Goal: Information Seeking & Learning: Learn about a topic

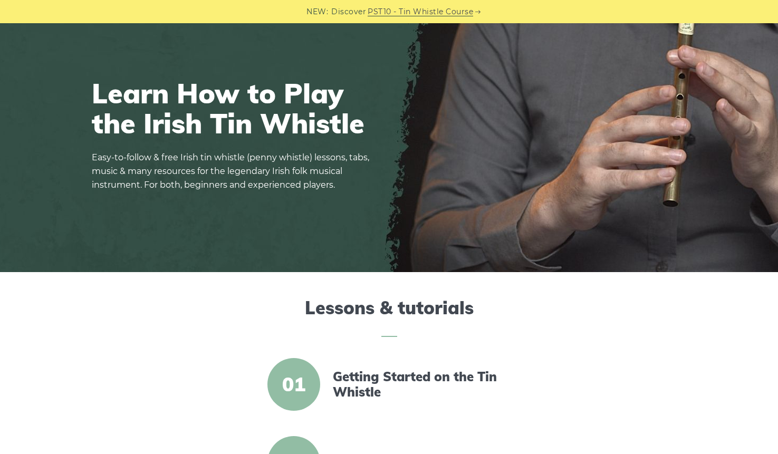
scroll to position [265, 0]
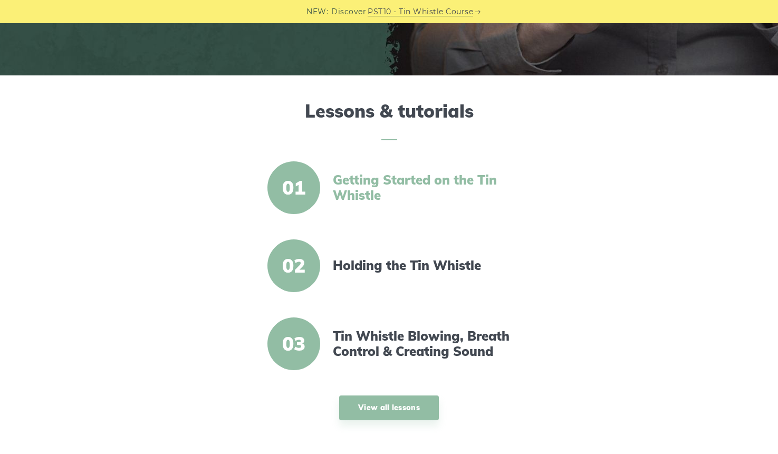
click at [368, 183] on link "Getting Started on the Tin Whistle" at bounding box center [424, 188] width 182 height 31
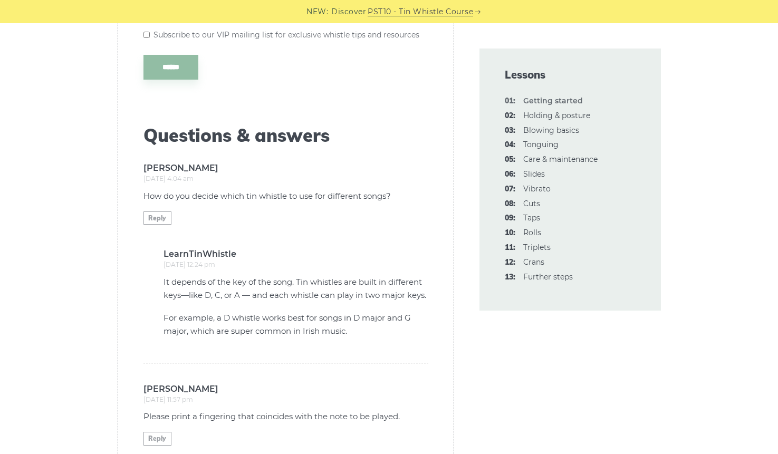
scroll to position [2892, 0]
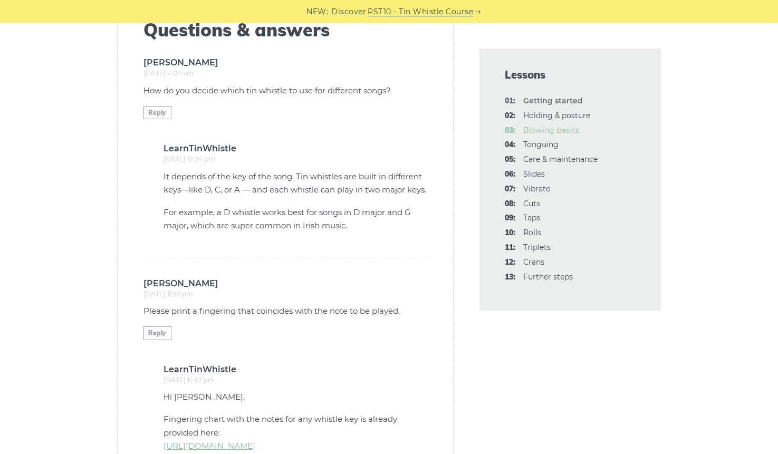
click at [553, 128] on link "03: Blowing basics" at bounding box center [551, 130] width 56 height 9
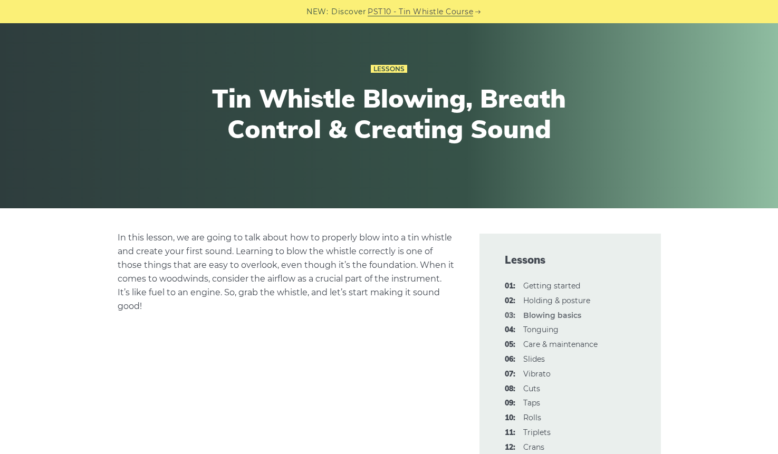
scroll to position [138, 0]
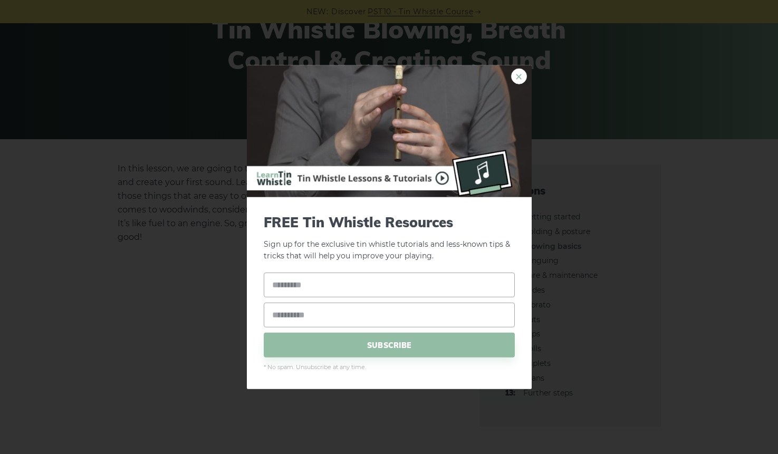
click at [518, 77] on link "×" at bounding box center [519, 76] width 16 height 16
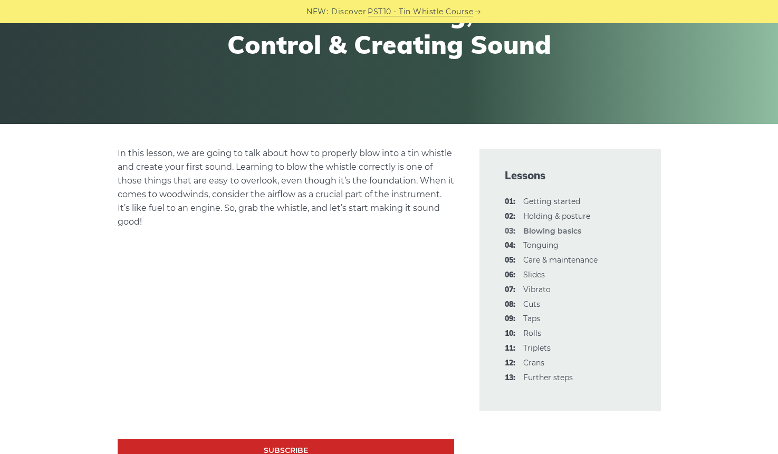
scroll to position [247, 0]
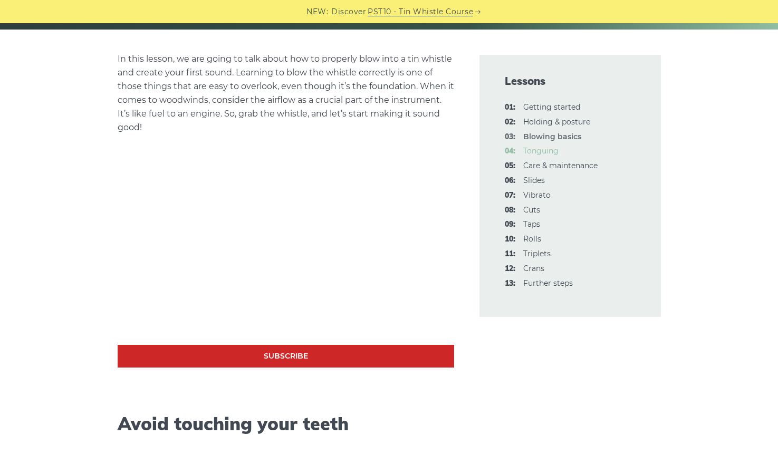
click at [544, 152] on link "04: Tonguing" at bounding box center [540, 150] width 35 height 9
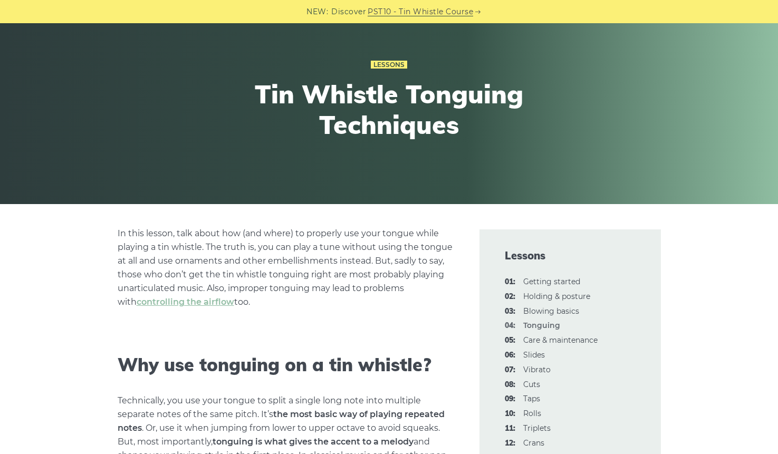
scroll to position [261, 0]
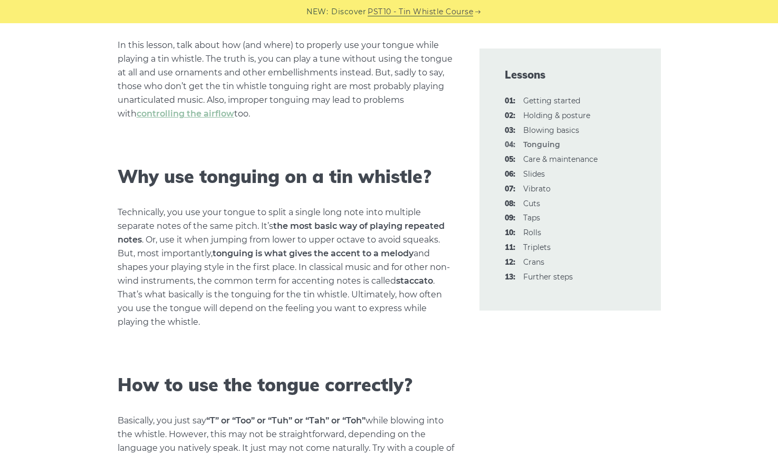
click at [531, 147] on strong "04: Tonguing" at bounding box center [541, 144] width 37 height 9
click at [545, 145] on strong "04: Tonguing" at bounding box center [541, 144] width 37 height 9
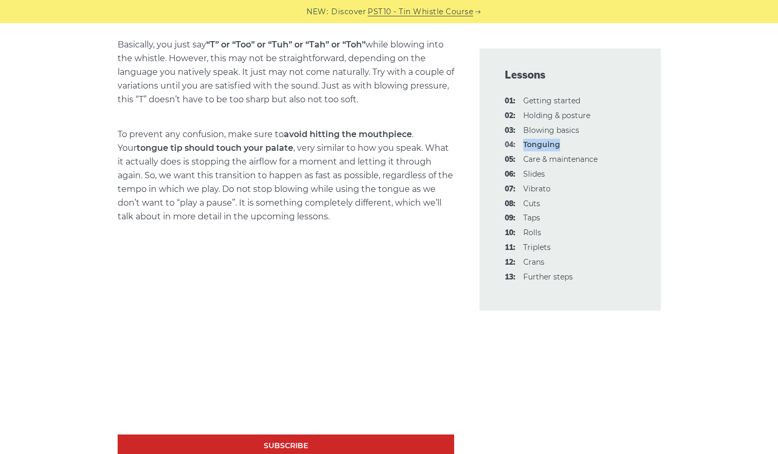
scroll to position [824, 0]
